Goal: Find specific page/section: Find specific page/section

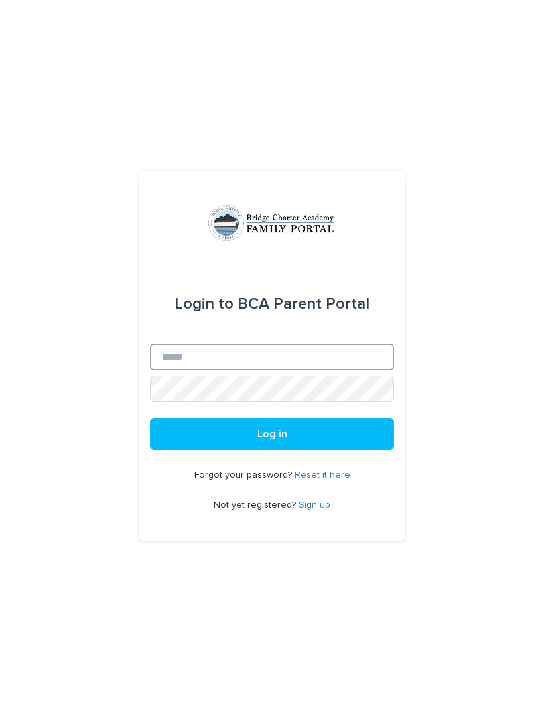
type input "**********"
click at [272, 450] on button "Log in" at bounding box center [272, 434] width 244 height 32
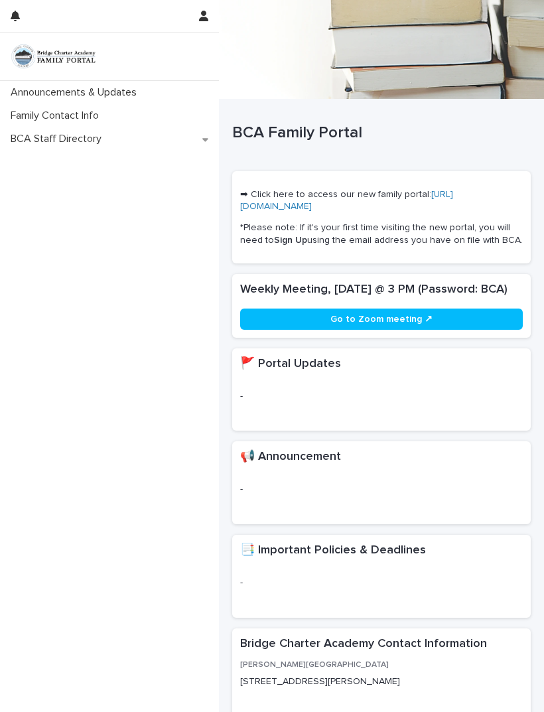
click at [199, 31] on button "button" at bounding box center [204, 16] width 20 height 32
click at [133, 181] on div at bounding box center [272, 356] width 544 height 712
click at [199, 14] on icon "button" at bounding box center [203, 16] width 9 height 11
click at [208, 22] on div at bounding box center [272, 356] width 544 height 712
click at [118, 218] on div "Announcements & Updates Family Contact Info BCA Staff Directory" at bounding box center [109, 396] width 219 height 631
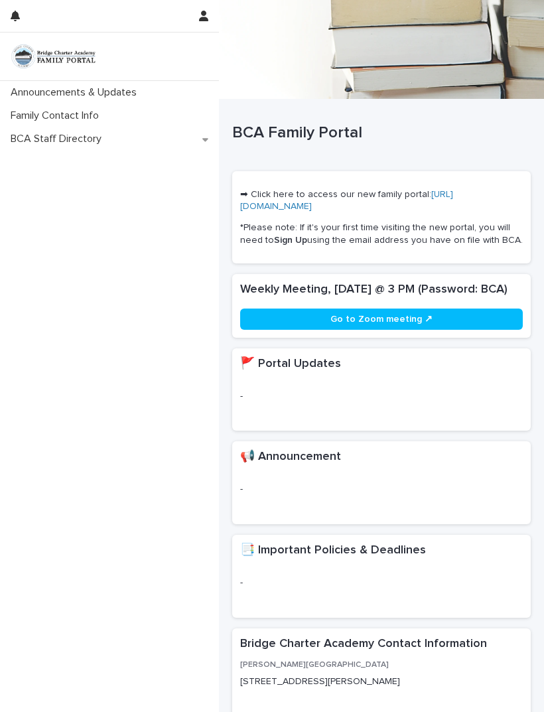
click at [62, 117] on p "Family Contact Info" at bounding box center [57, 115] width 104 height 13
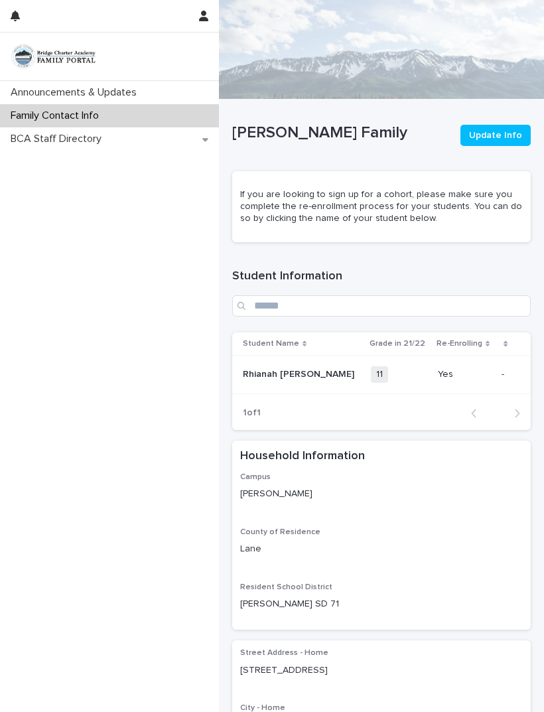
click at [75, 66] on img at bounding box center [54, 56] width 87 height 27
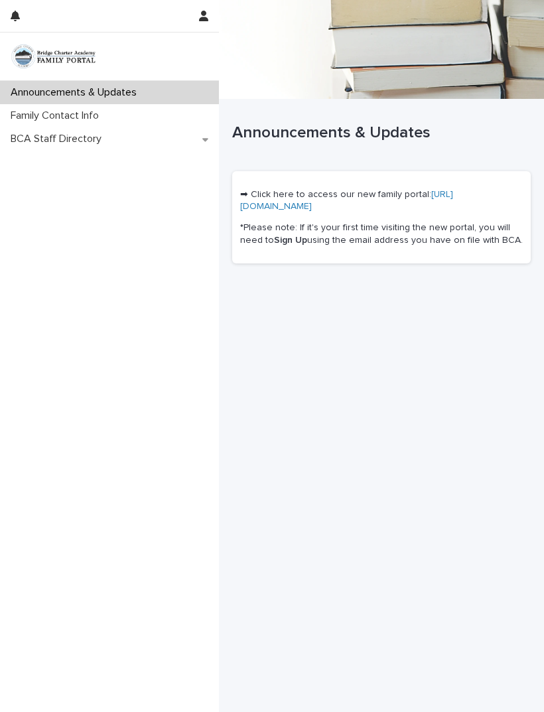
click at [336, 210] on link "[URL][DOMAIN_NAME]" at bounding box center [346, 200] width 213 height 21
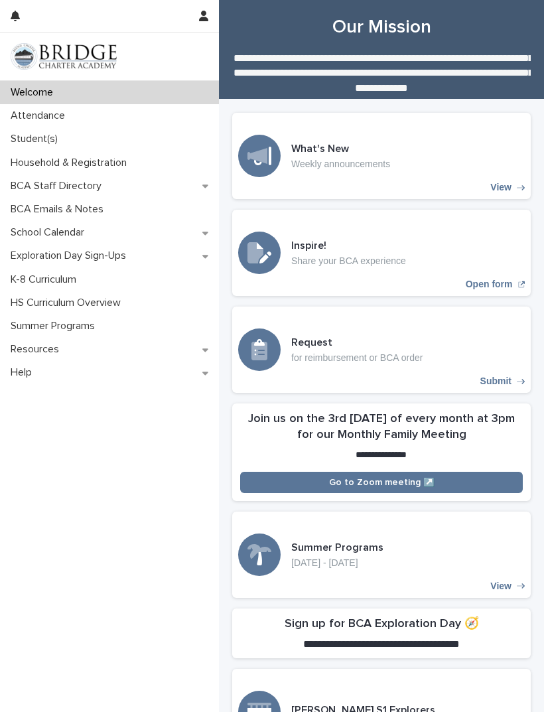
click at [38, 131] on div "Student(s)" at bounding box center [109, 138] width 219 height 23
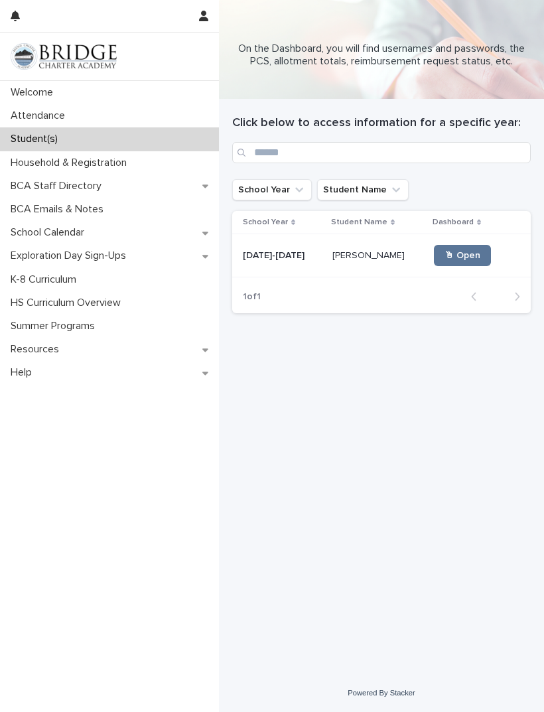
click at [444, 253] on span "🖱 Open" at bounding box center [462, 255] width 36 height 9
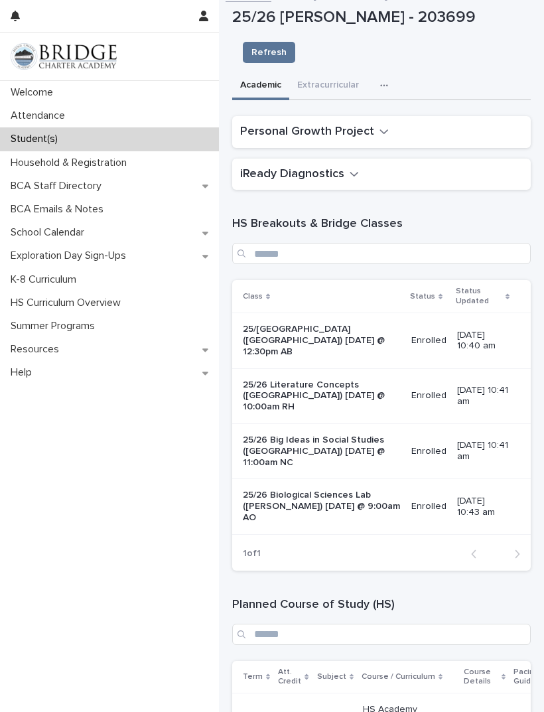
scroll to position [3, 0]
